Goal: Task Accomplishment & Management: Manage account settings

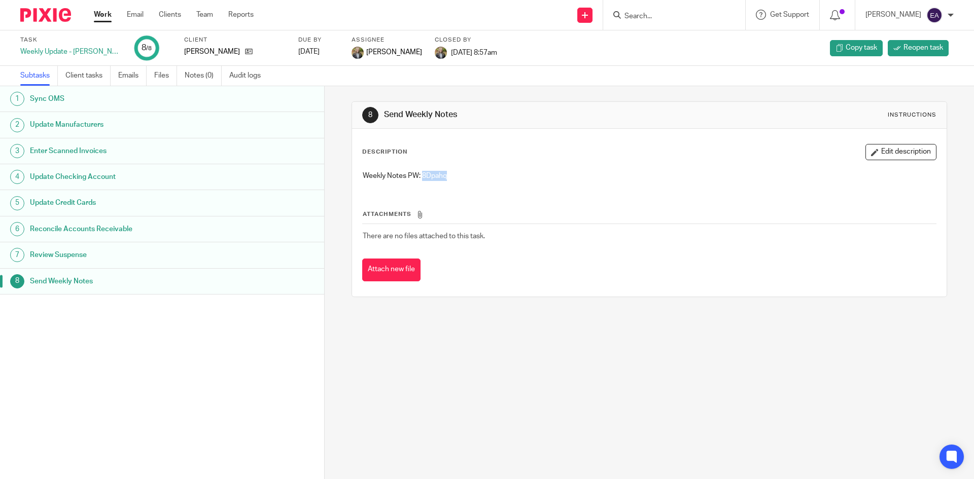
click at [99, 126] on h1 "Update Manufacturers" at bounding box center [125, 124] width 190 height 15
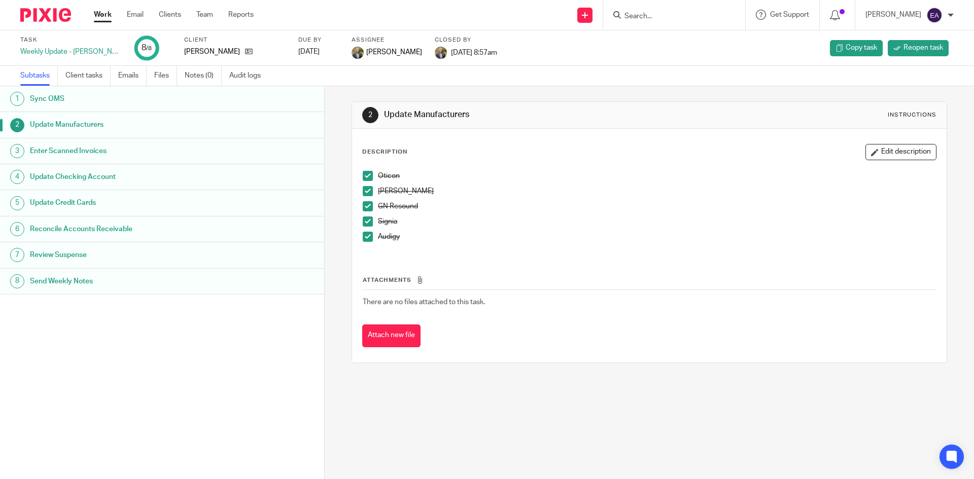
click at [671, 15] on input "Search" at bounding box center [668, 16] width 91 height 9
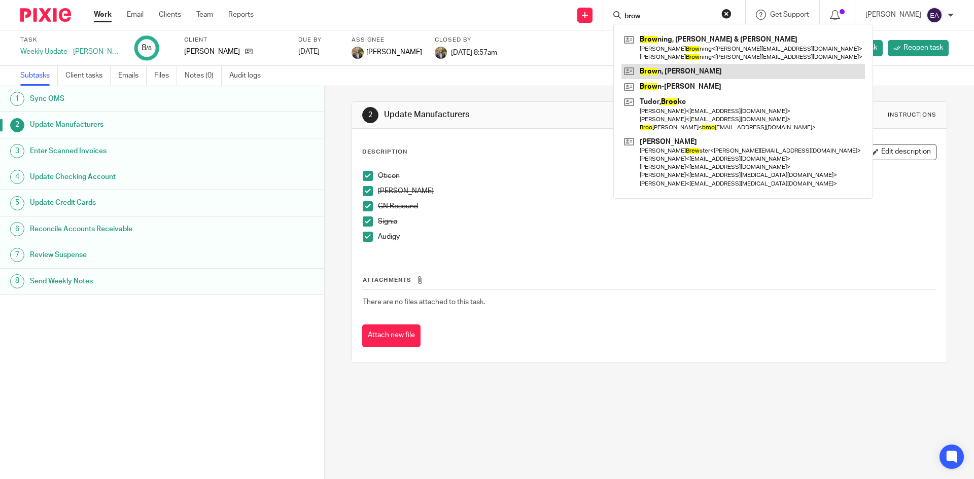
type input "brow"
click at [680, 67] on link at bounding box center [742, 71] width 243 height 15
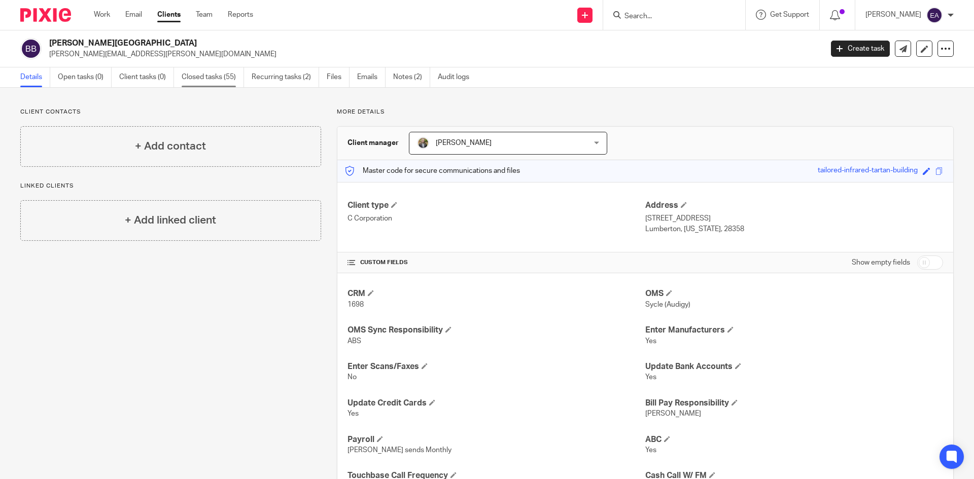
click at [200, 78] on link "Closed tasks (55)" at bounding box center [213, 77] width 62 height 20
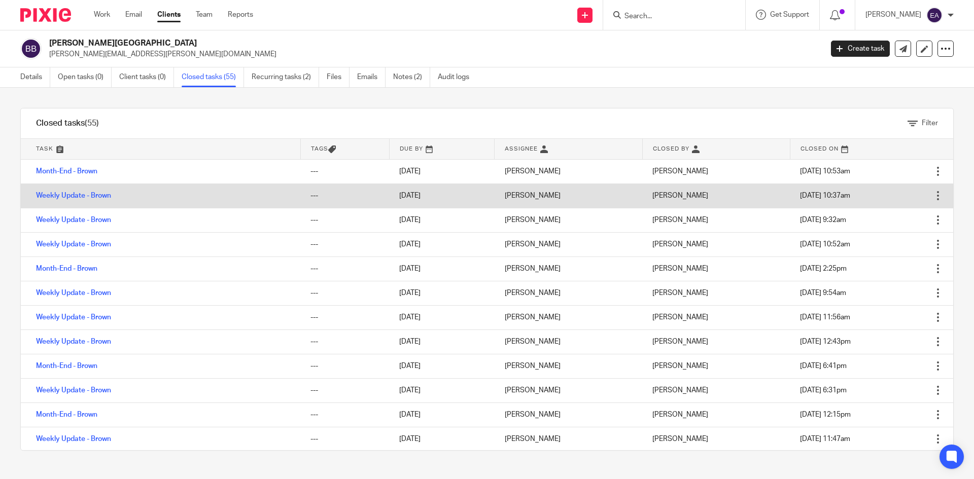
click at [69, 199] on td "Weekly Update - Brown" at bounding box center [160, 196] width 279 height 24
click at [75, 193] on link "Weekly Update - Brown" at bounding box center [73, 195] width 75 height 7
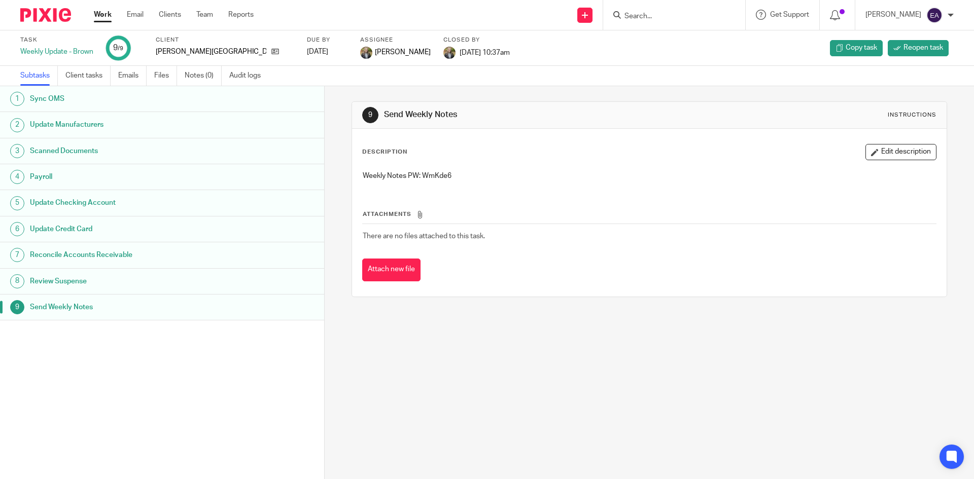
click at [54, 101] on h1 "Sync OMS" at bounding box center [125, 98] width 190 height 15
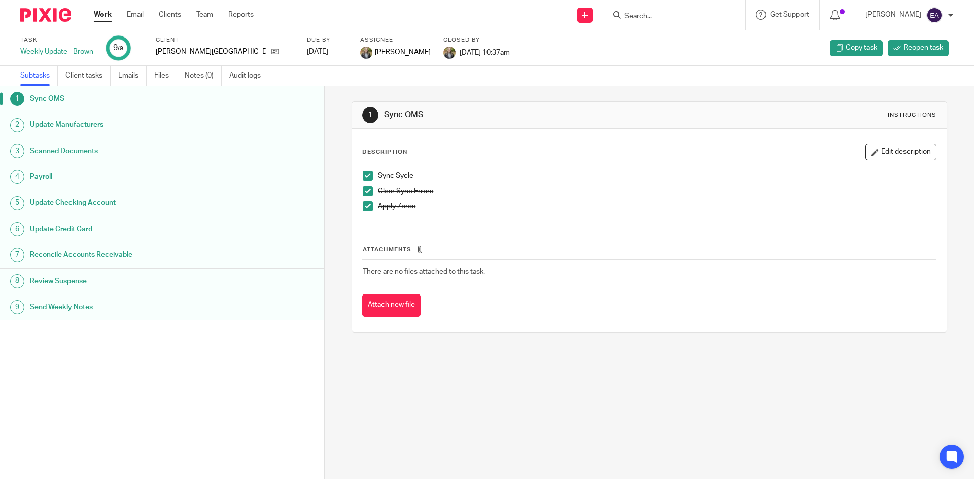
click at [64, 125] on h1 "Update Manufacturers" at bounding box center [125, 124] width 190 height 15
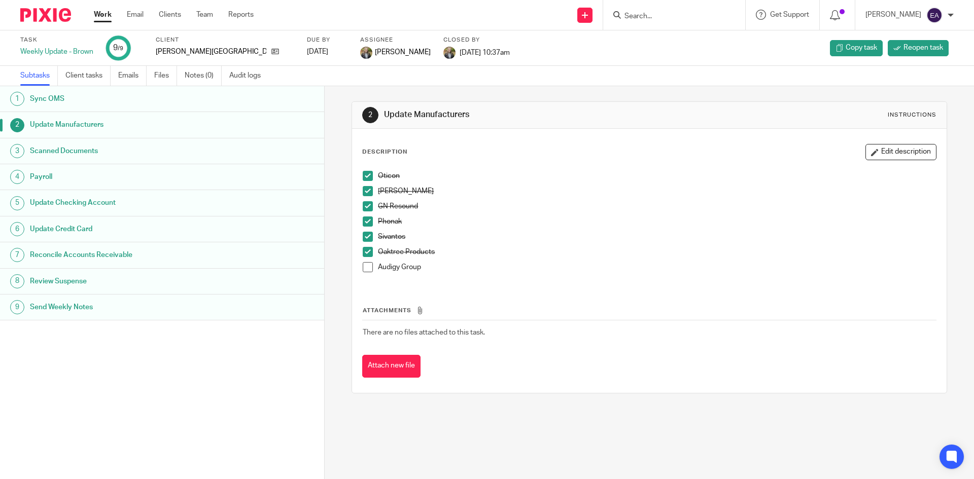
drag, startPoint x: 366, startPoint y: 179, endPoint x: 366, endPoint y: 190, distance: 11.2
click at [366, 179] on span at bounding box center [368, 176] width 10 height 10
click at [363, 192] on span at bounding box center [368, 191] width 10 height 10
click at [363, 208] on span at bounding box center [368, 206] width 10 height 10
click at [364, 219] on span at bounding box center [368, 222] width 10 height 10
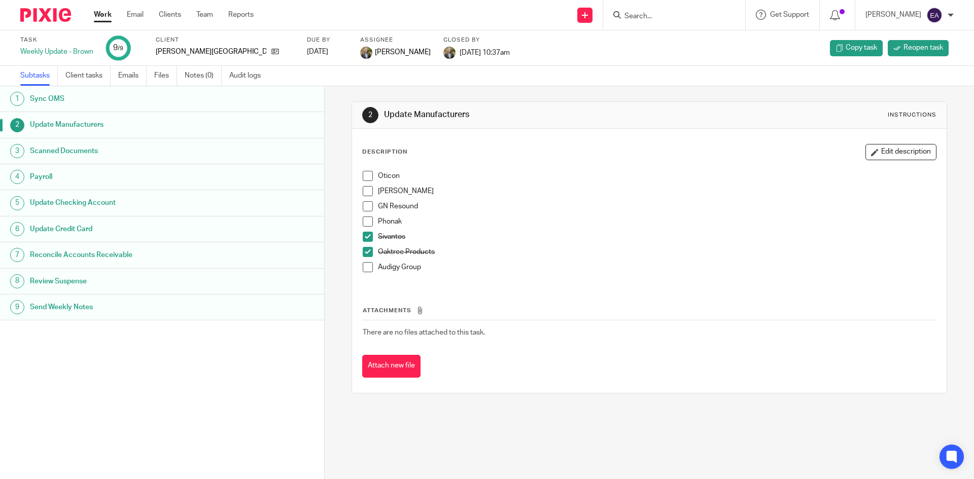
click at [364, 246] on li "Sivantos" at bounding box center [649, 239] width 573 height 15
click at [363, 236] on span at bounding box center [368, 237] width 10 height 10
click at [363, 254] on span at bounding box center [368, 252] width 10 height 10
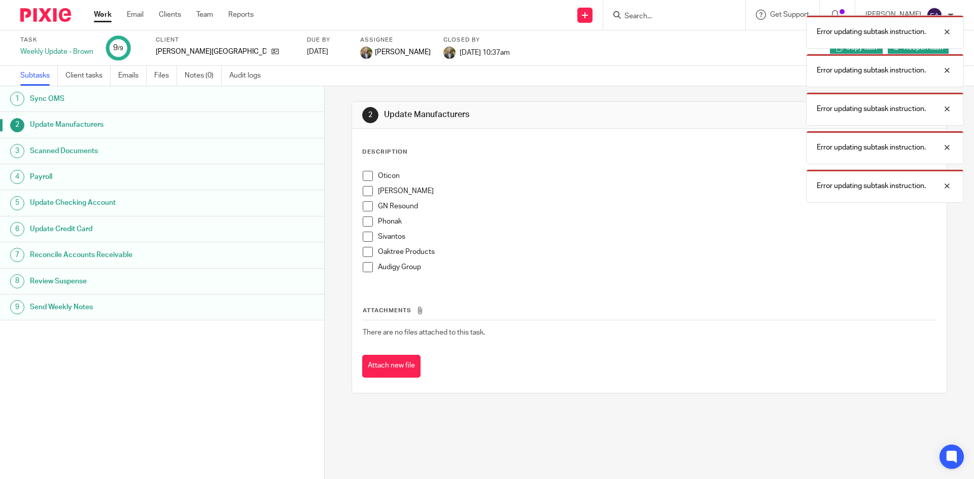
click at [364, 206] on span at bounding box center [368, 206] width 10 height 10
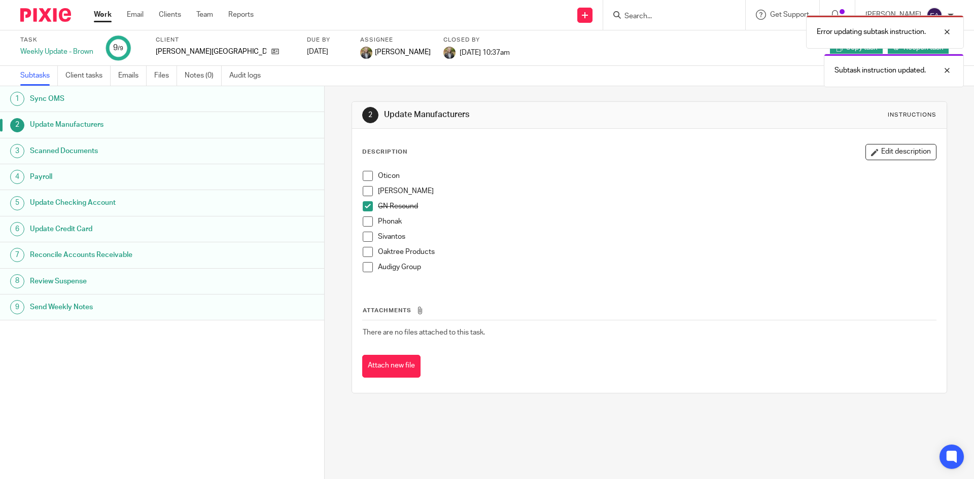
click at [365, 176] on span at bounding box center [368, 176] width 10 height 10
click at [364, 193] on span at bounding box center [368, 191] width 10 height 10
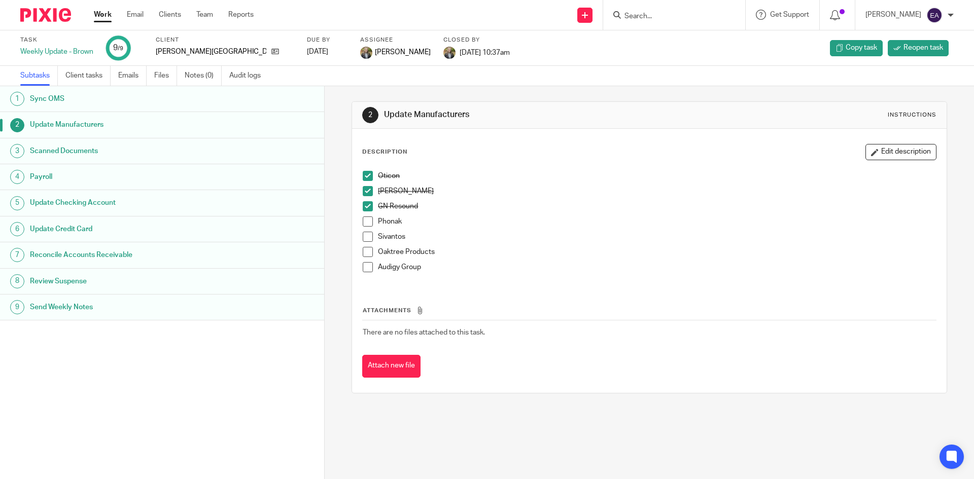
click at [363, 236] on span at bounding box center [368, 237] width 10 height 10
click at [367, 253] on span at bounding box center [368, 252] width 10 height 10
click at [364, 269] on span at bounding box center [368, 267] width 10 height 10
click at [58, 149] on h1 "Scanned Documents" at bounding box center [125, 151] width 190 height 15
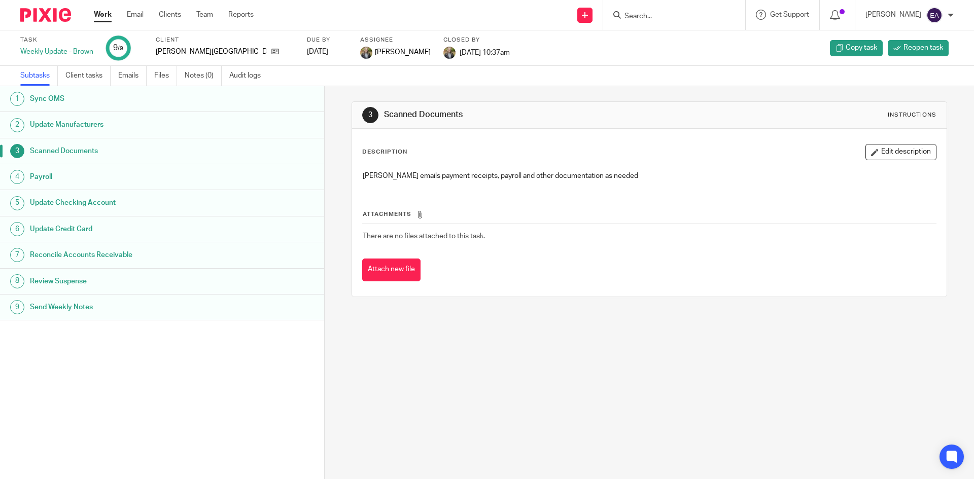
click at [54, 179] on h1 "Payroll" at bounding box center [125, 176] width 190 height 15
click at [52, 208] on h1 "Update Checking Account" at bounding box center [125, 202] width 190 height 15
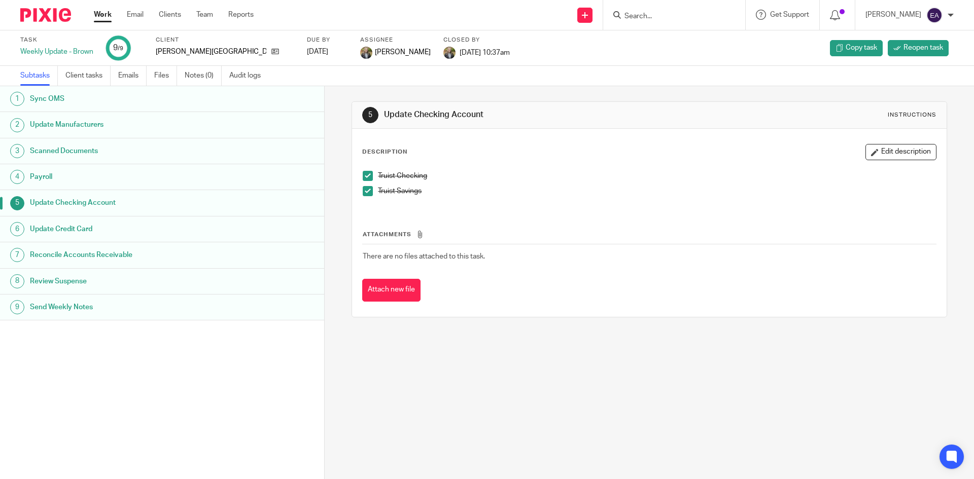
click at [67, 226] on h1 "Update Credit Card" at bounding box center [125, 229] width 190 height 15
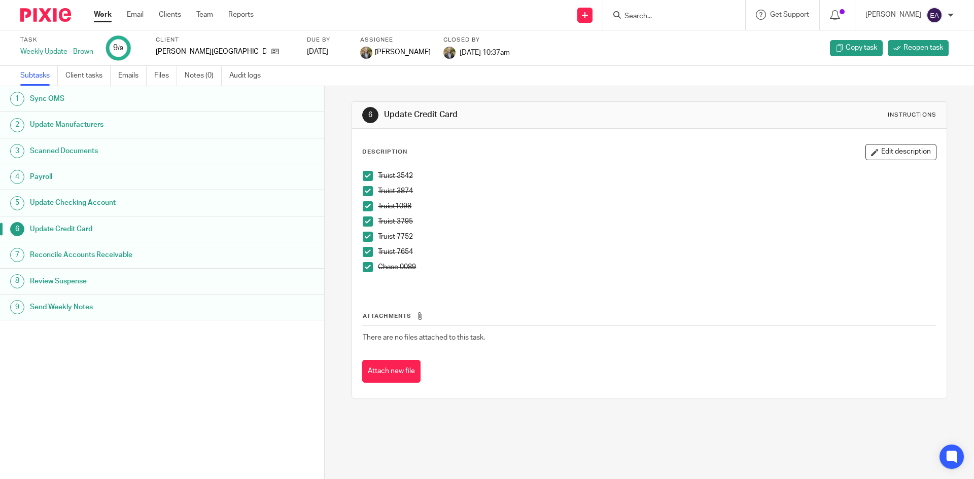
click at [53, 254] on h1 "Reconcile Accounts Receivable" at bounding box center [125, 254] width 190 height 15
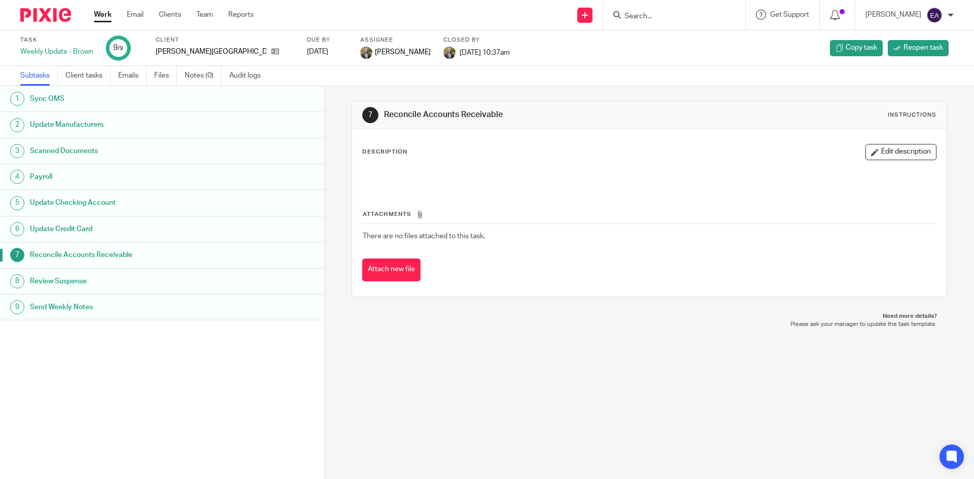
click at [82, 123] on h1 "Update Manufacturers" at bounding box center [125, 124] width 190 height 15
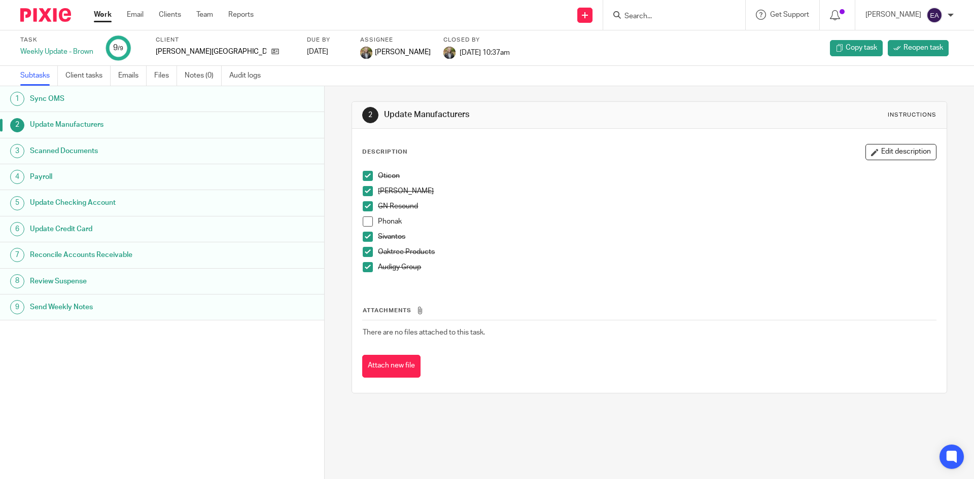
click at [363, 224] on span at bounding box center [368, 222] width 10 height 10
click at [36, 310] on h1 "Send Weekly Notes" at bounding box center [125, 307] width 190 height 15
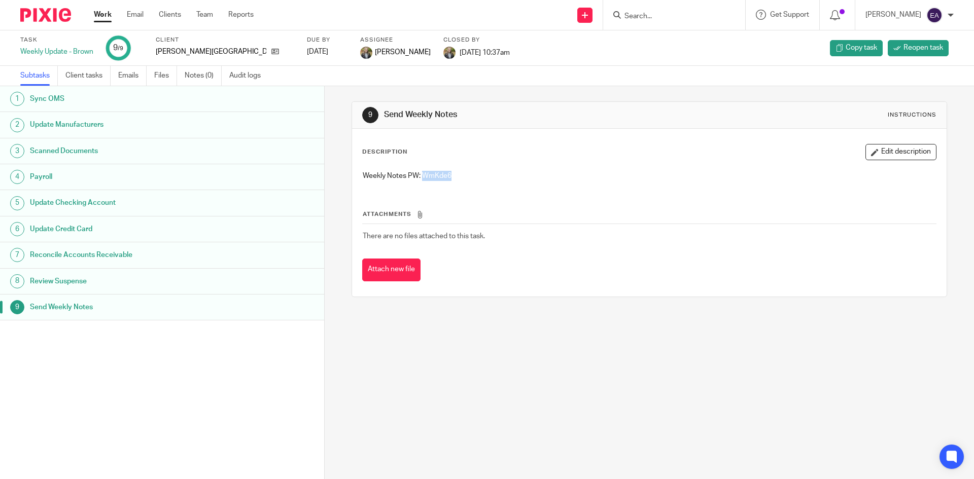
drag, startPoint x: 457, startPoint y: 172, endPoint x: 422, endPoint y: 172, distance: 35.0
click at [422, 172] on p "Weekly Notes PW: WmKde6" at bounding box center [649, 176] width 573 height 10
copy p "WmKde6"
click at [670, 17] on input "Search" at bounding box center [668, 16] width 91 height 9
type input "fli"
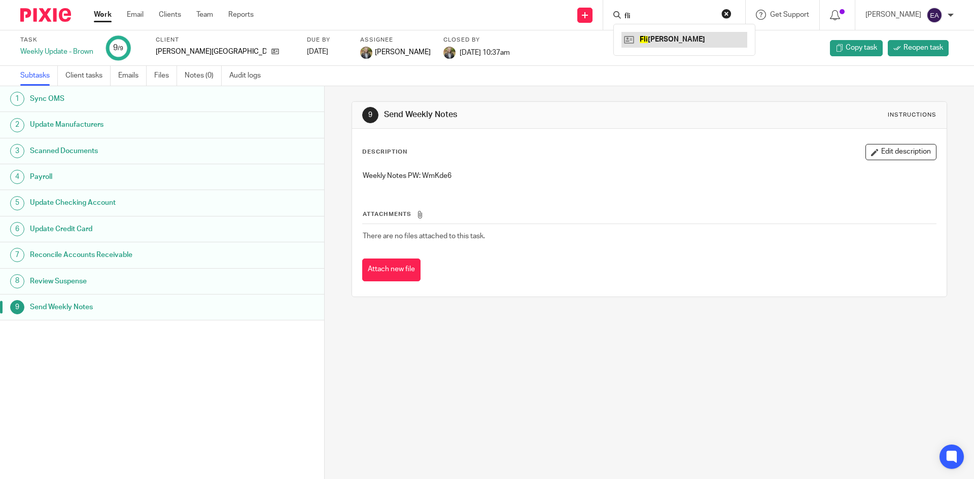
click at [673, 35] on link at bounding box center [684, 39] width 126 height 15
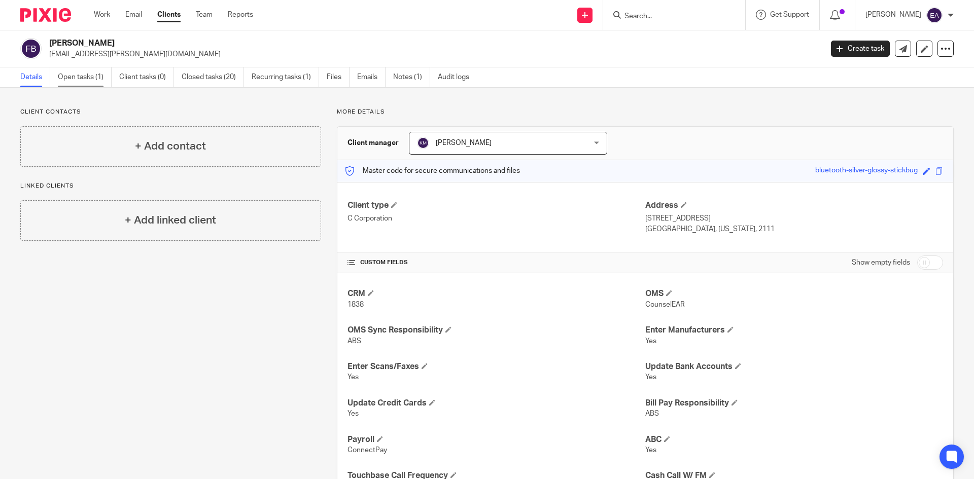
click at [65, 82] on link "Open tasks (1)" at bounding box center [85, 77] width 54 height 20
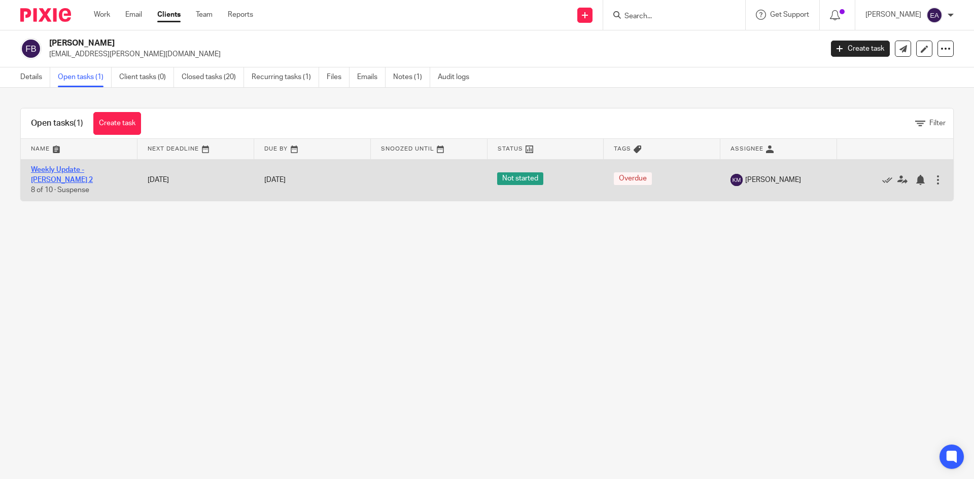
click at [69, 172] on link "Weekly Update - [PERSON_NAME] 2" at bounding box center [62, 174] width 62 height 17
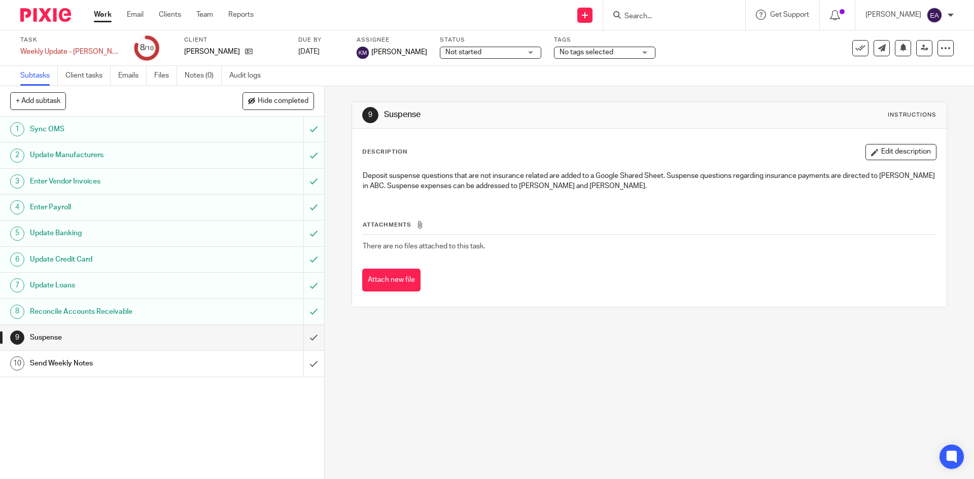
click at [57, 125] on h1 "Sync OMS" at bounding box center [117, 129] width 175 height 15
